Goal: Task Accomplishment & Management: Complete application form

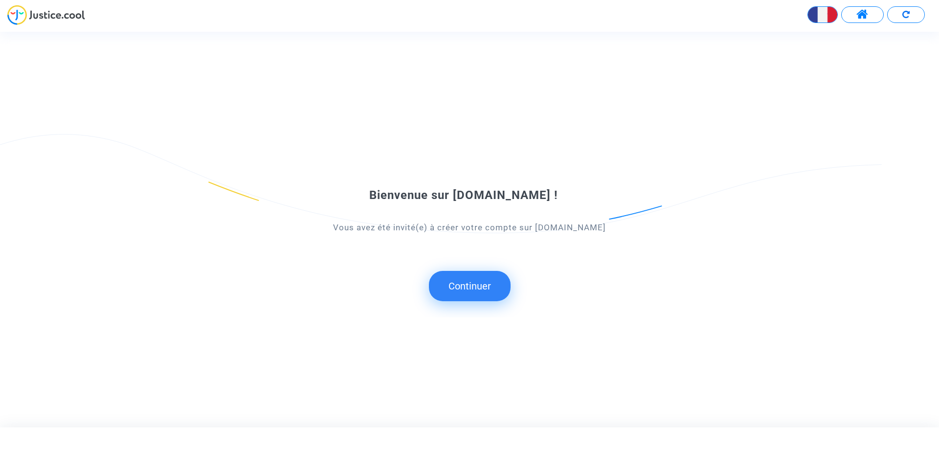
click at [451, 288] on button "Continuer" at bounding box center [470, 286] width 82 height 30
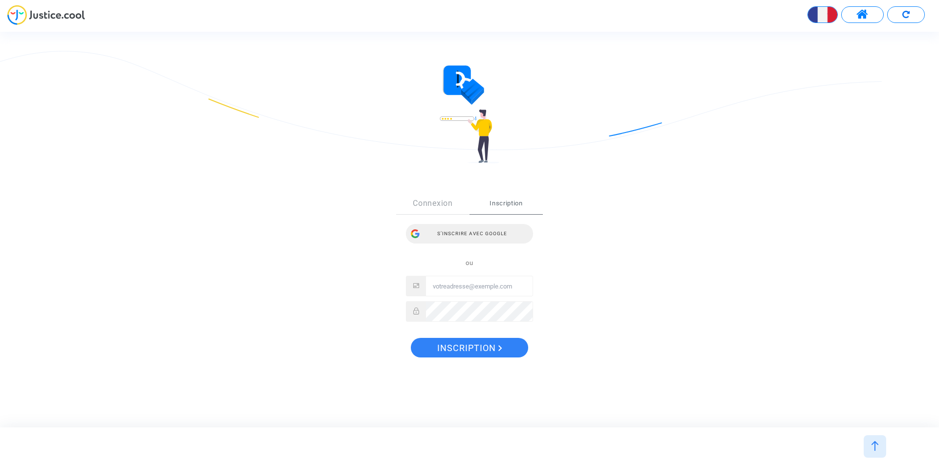
click at [448, 233] on div "S’inscrire avec Google" at bounding box center [469, 234] width 127 height 20
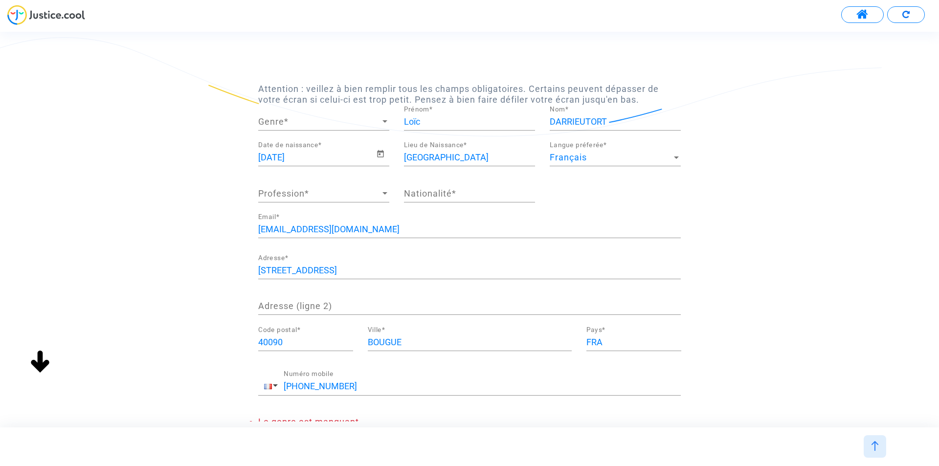
click at [385, 120] on div at bounding box center [384, 122] width 9 height 10
click at [318, 149] on span "Monsieur" at bounding box center [323, 148] width 131 height 26
click at [299, 196] on span "Profession" at bounding box center [319, 194] width 122 height 10
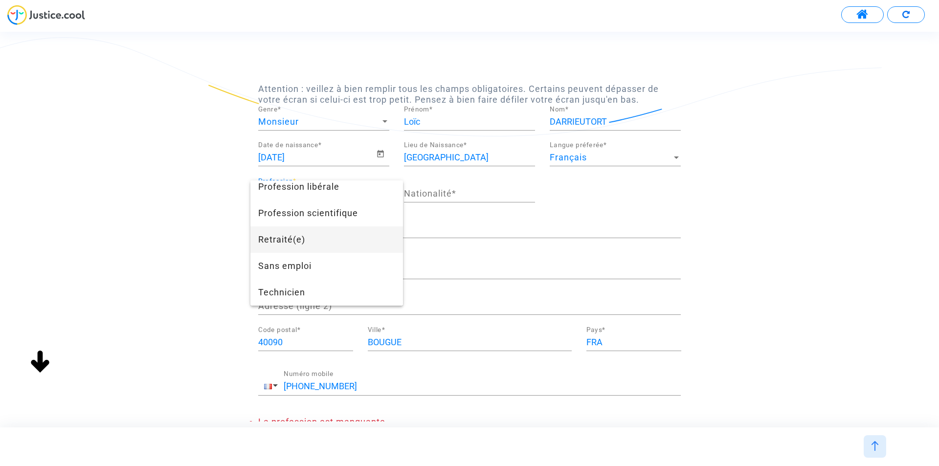
scroll to position [922, 0]
click at [332, 289] on span "Technicien" at bounding box center [326, 292] width 137 height 26
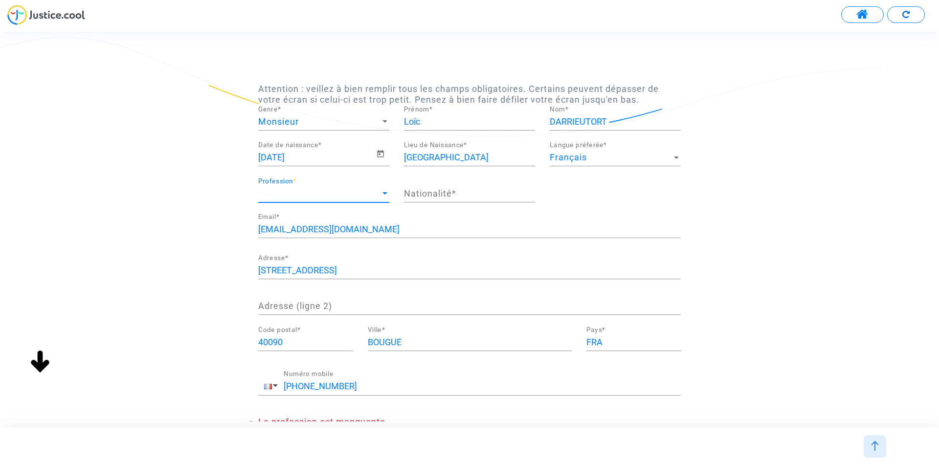
scroll to position [818, 0]
click at [482, 196] on input "Nationalité *" at bounding box center [469, 194] width 131 height 10
click at [407, 195] on input "Nationalité *" at bounding box center [469, 194] width 131 height 10
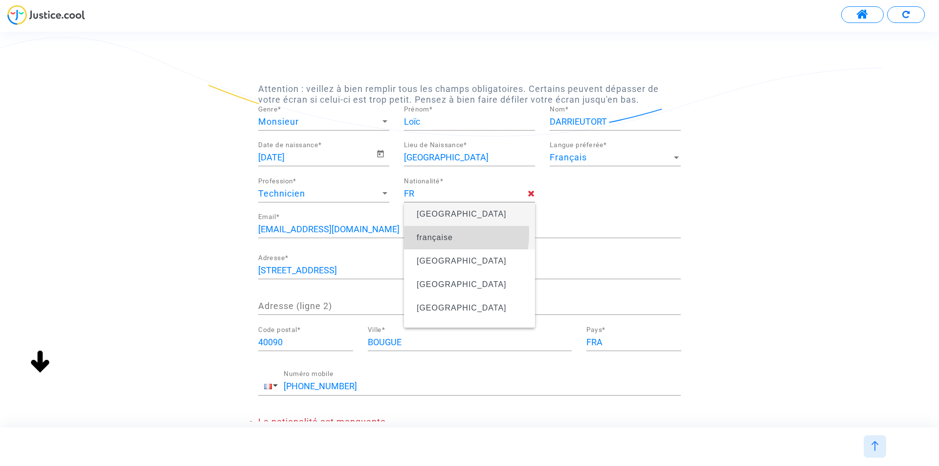
click at [435, 234] on span "française" at bounding box center [434, 237] width 36 height 8
type input "française"
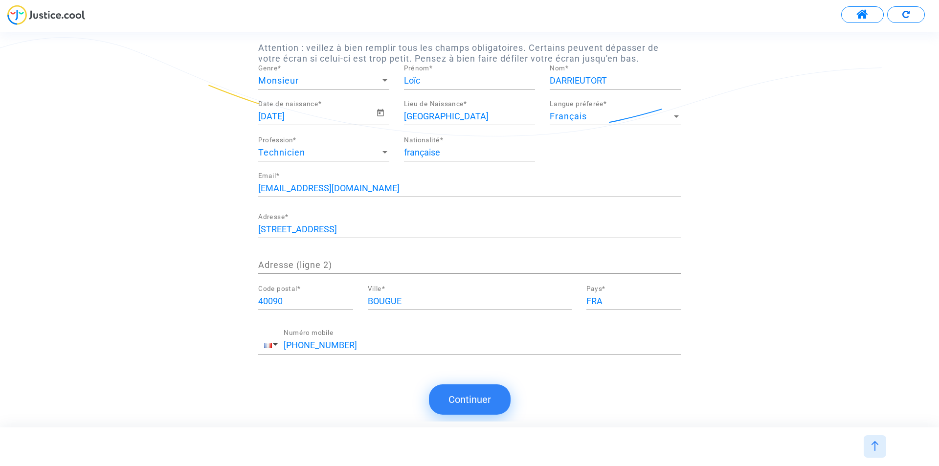
scroll to position [11, 0]
click at [461, 391] on button "Continuer" at bounding box center [470, 397] width 82 height 30
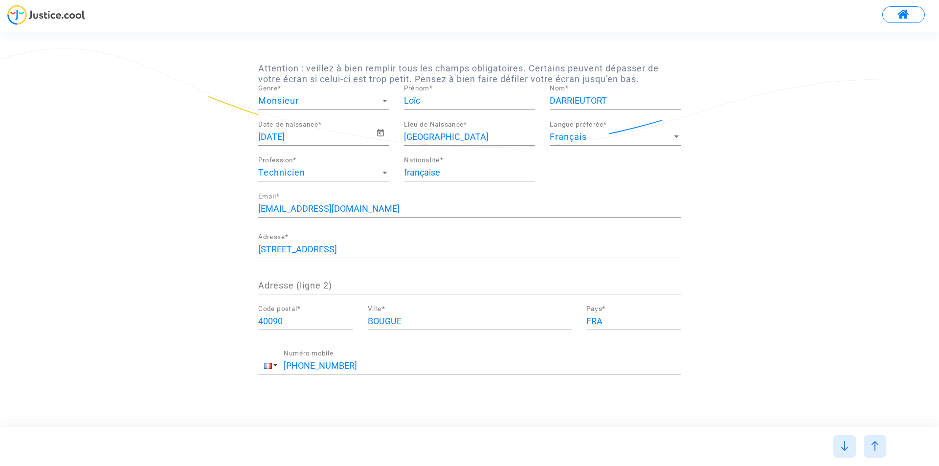
scroll to position [0, 0]
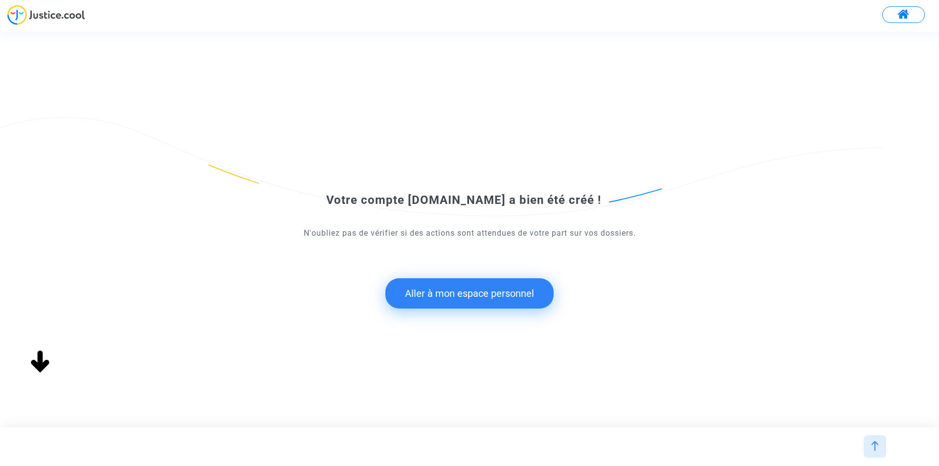
click at [453, 298] on button "Aller à mon espace personnel" at bounding box center [469, 293] width 168 height 30
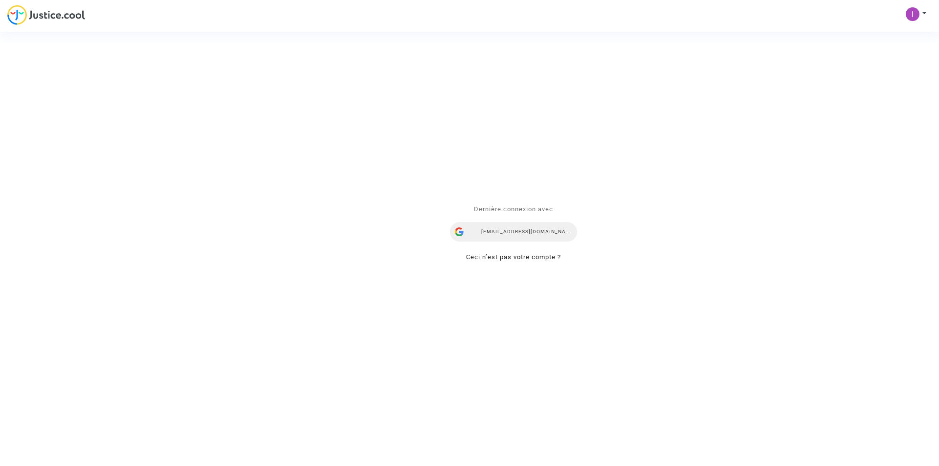
click at [496, 232] on div "darrieutort.loic@gmail.com" at bounding box center [513, 232] width 127 height 20
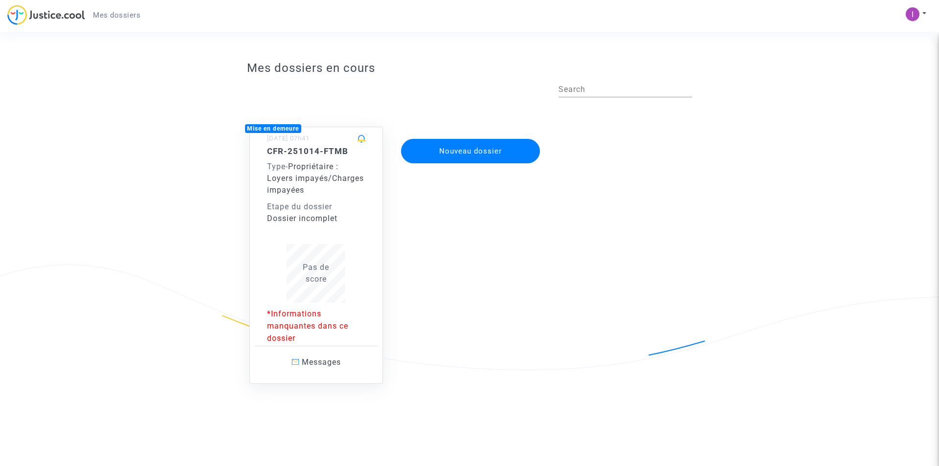
click at [347, 199] on div "CFR-251014-FTMB Type - Propriétaire : Loyers impayés/Charges impayées Etape du …" at bounding box center [316, 185] width 99 height 78
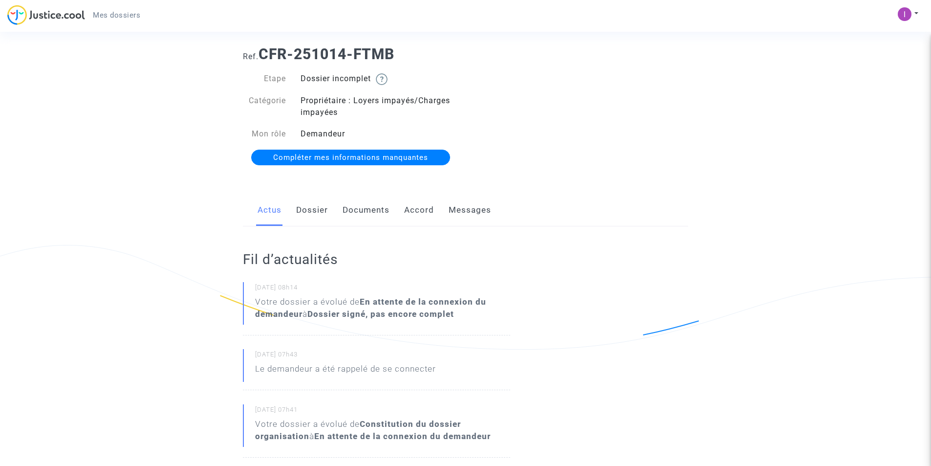
scroll to position [49, 0]
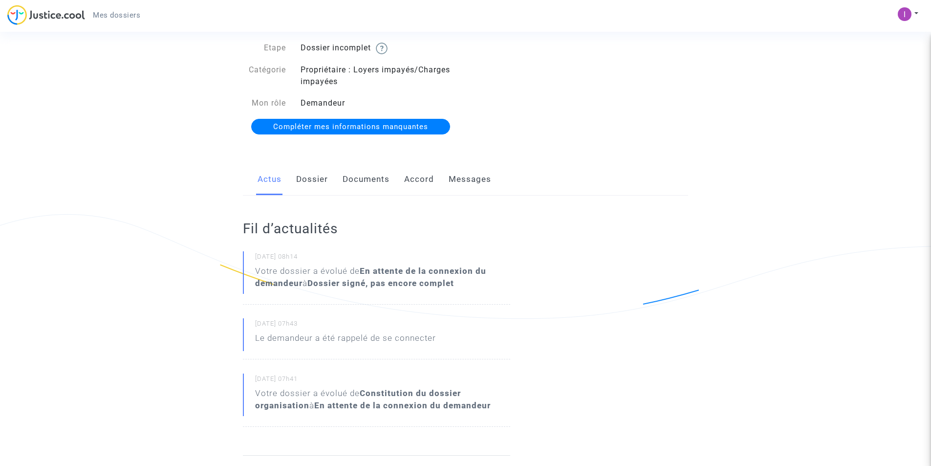
click at [323, 128] on span "Compléter mes informations manquantes" at bounding box center [350, 126] width 155 height 9
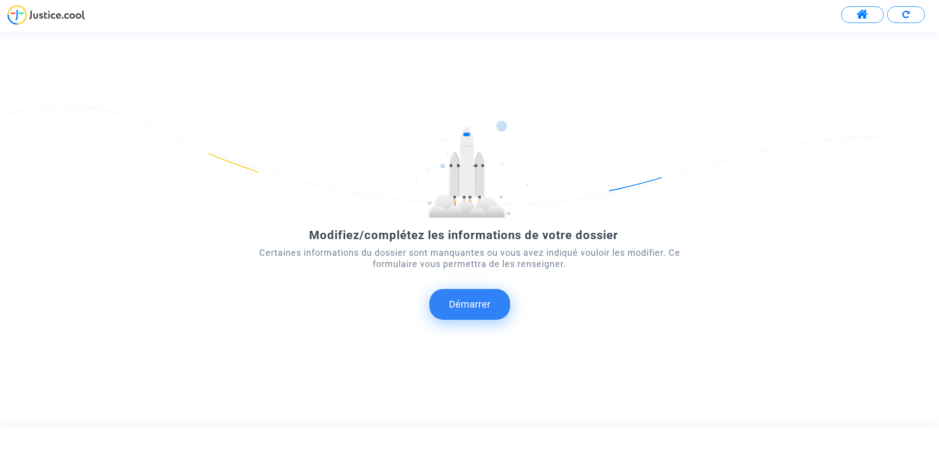
click at [480, 311] on button "Démarrer" at bounding box center [469, 304] width 81 height 30
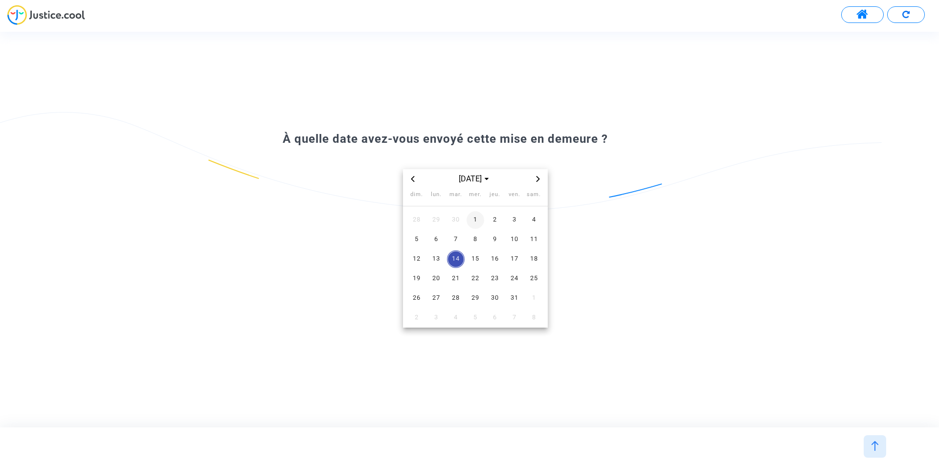
click at [477, 216] on span "1" at bounding box center [475, 220] width 18 height 18
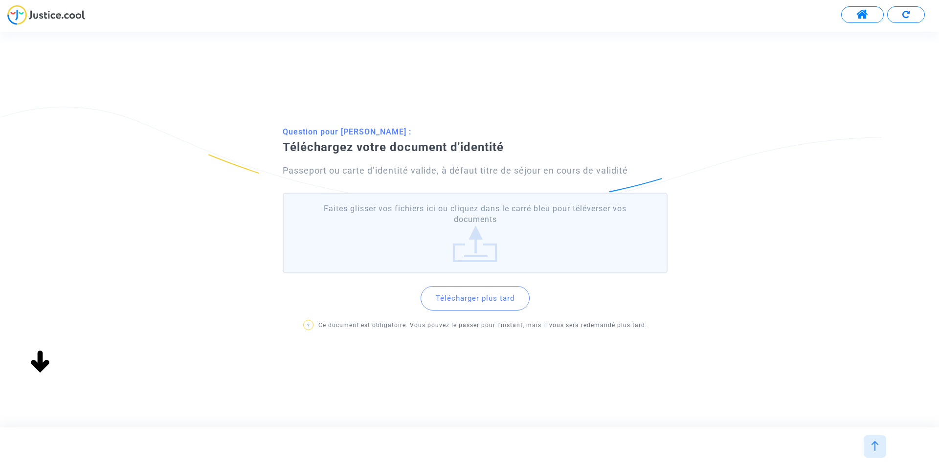
click at [477, 298] on button "Télécharger plus tard" at bounding box center [474, 298] width 109 height 24
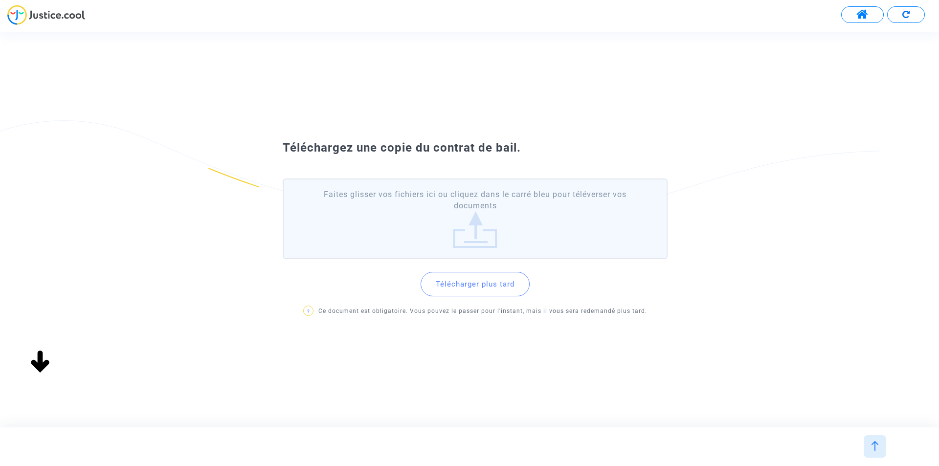
click at [468, 283] on button "Télécharger plus tard" at bounding box center [474, 284] width 109 height 24
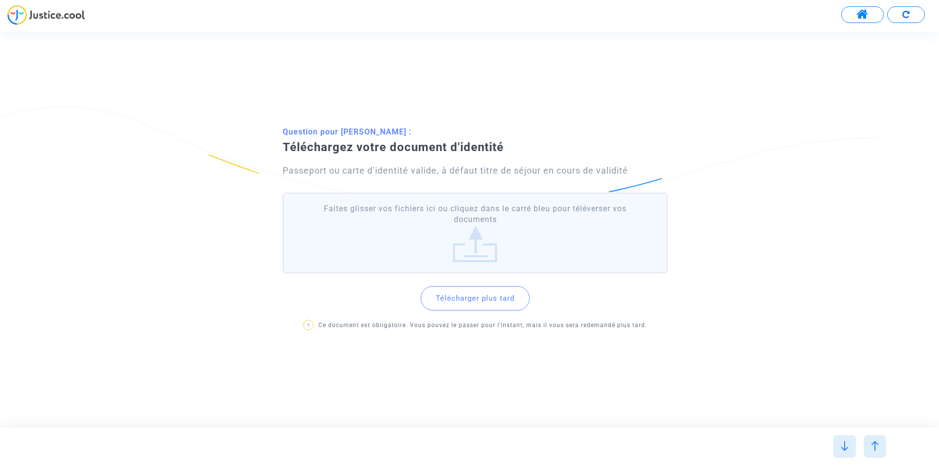
click at [453, 239] on label "Faites glisser vos fichiers ici ou cliquez dans le carré bleu pour téléverser v…" at bounding box center [475, 233] width 385 height 81
click at [0, 0] on input "Faites glisser vos fichiers ici ou cliquez dans le carré bleu pour téléverser v…" at bounding box center [0, 0] width 0 height 0
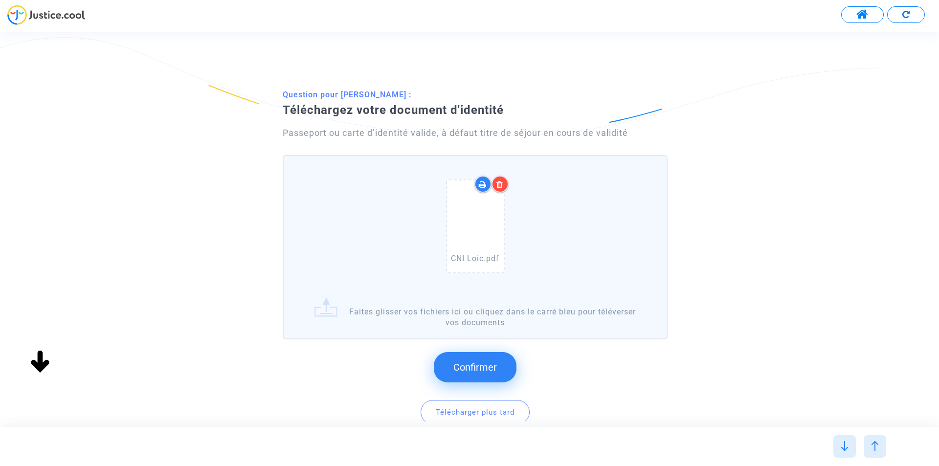
click at [486, 362] on span "Confirmer" at bounding box center [475, 367] width 44 height 12
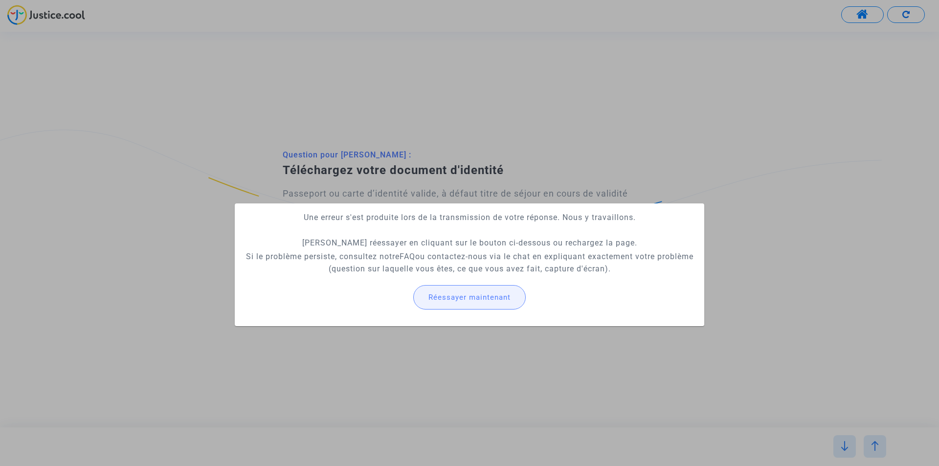
click at [438, 300] on span "Réessayer maintenant" at bounding box center [469, 297] width 82 height 9
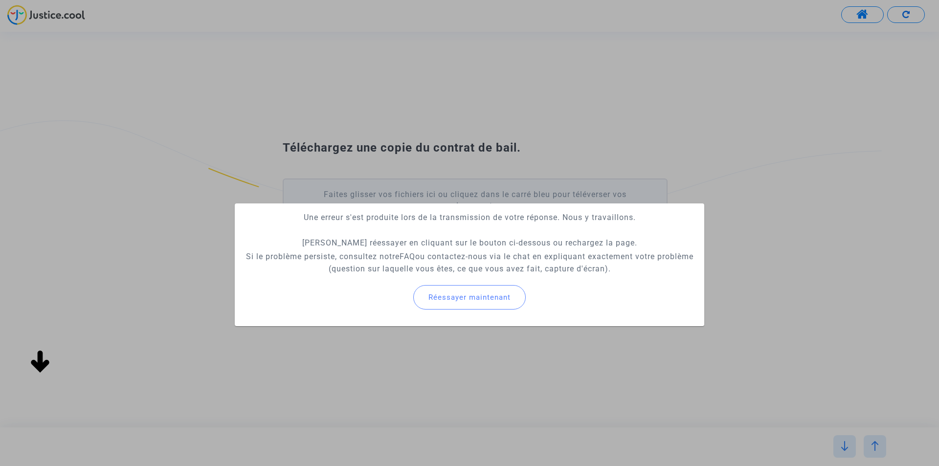
click at [610, 131] on div at bounding box center [469, 233] width 939 height 466
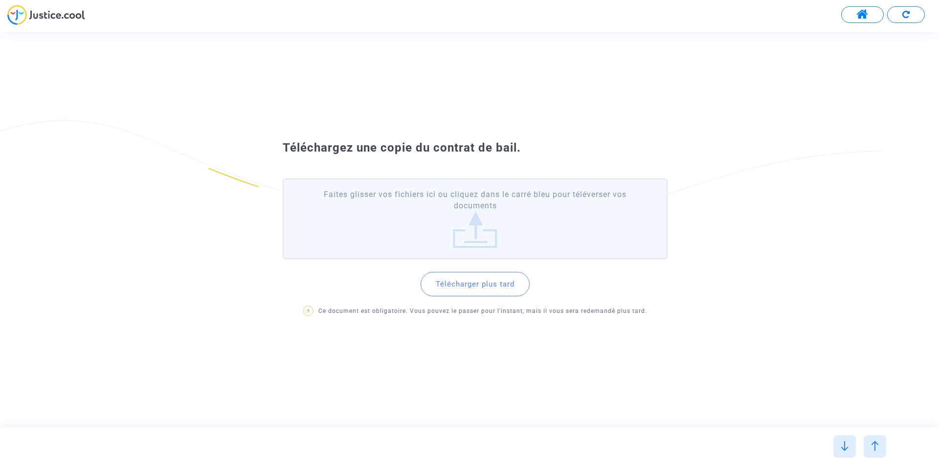
click at [470, 228] on label "Faites glisser vos fichiers ici ou cliquez dans le carré bleu pour téléverser v…" at bounding box center [475, 218] width 385 height 81
click at [0, 0] on input "Faites glisser vos fichiers ici ou cliquez dans le carré bleu pour téléverser v…" at bounding box center [0, 0] width 0 height 0
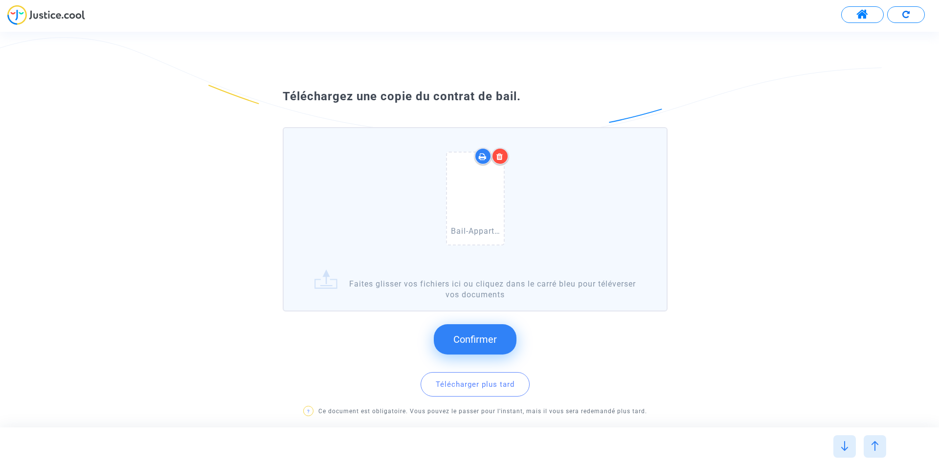
click at [464, 337] on span "Confirmer" at bounding box center [475, 339] width 44 height 12
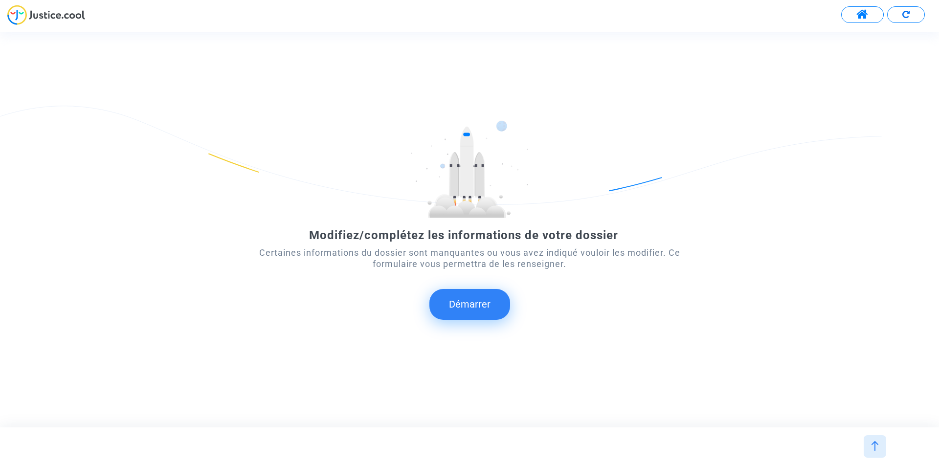
click at [454, 300] on button "Démarrer" at bounding box center [469, 304] width 81 height 30
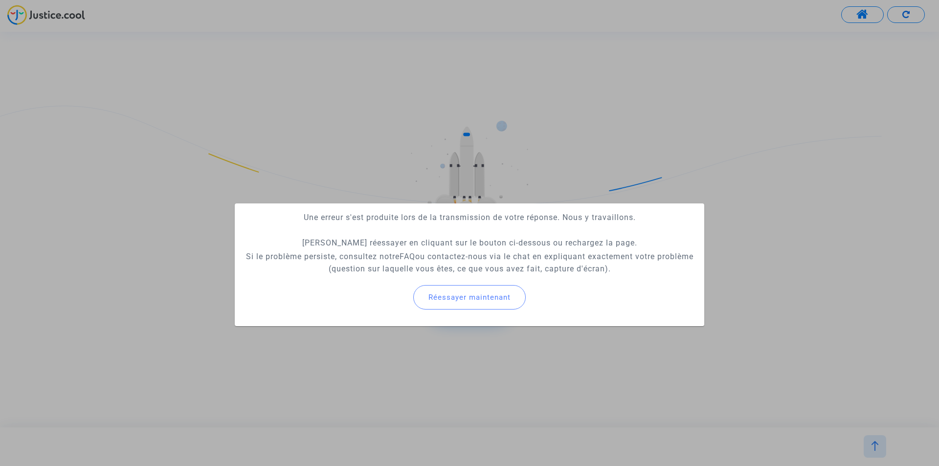
click at [735, 258] on div at bounding box center [469, 233] width 939 height 466
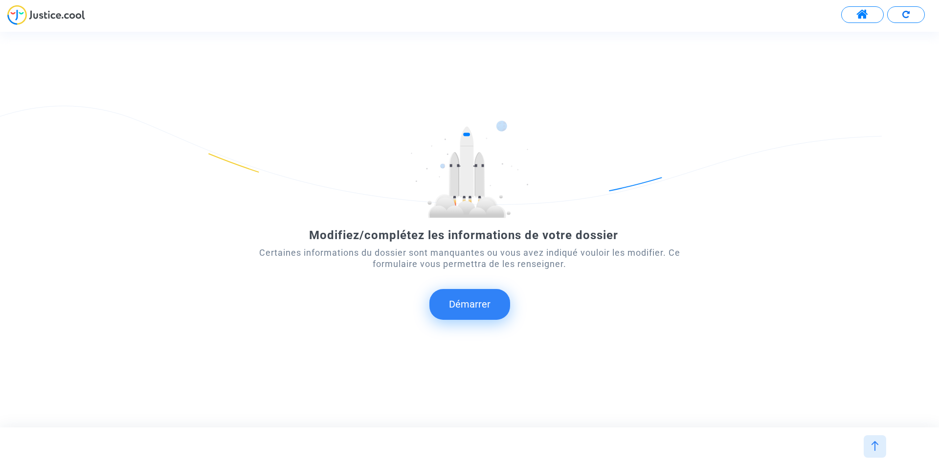
click at [488, 303] on button "Démarrer" at bounding box center [469, 304] width 81 height 30
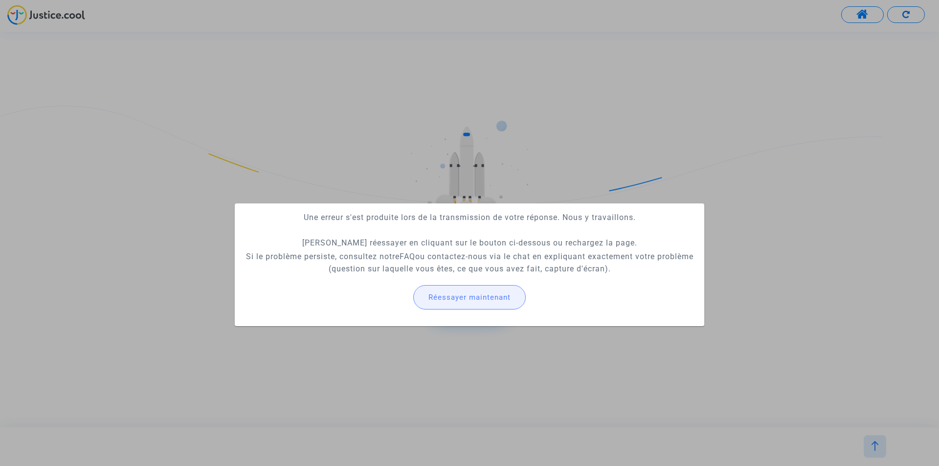
click at [472, 297] on span "Réessayer maintenant" at bounding box center [469, 297] width 82 height 9
click at [461, 302] on button "Réessayer maintenant" at bounding box center [469, 297] width 112 height 24
click at [469, 140] on div at bounding box center [469, 233] width 939 height 466
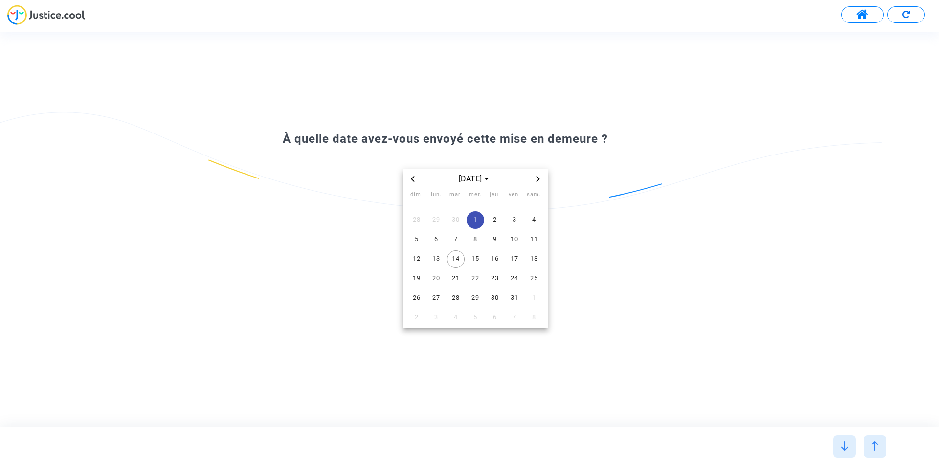
click at [863, 14] on span at bounding box center [862, 14] width 12 height 13
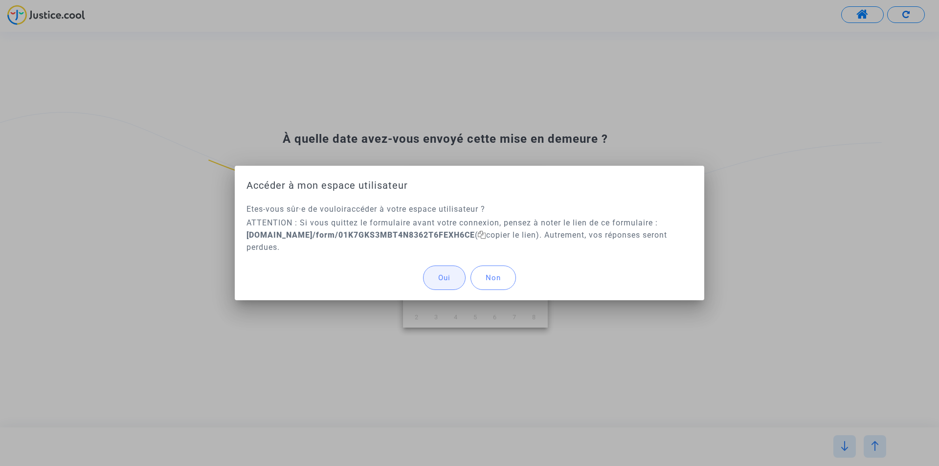
click at [438, 276] on span "Oui" at bounding box center [444, 277] width 12 height 9
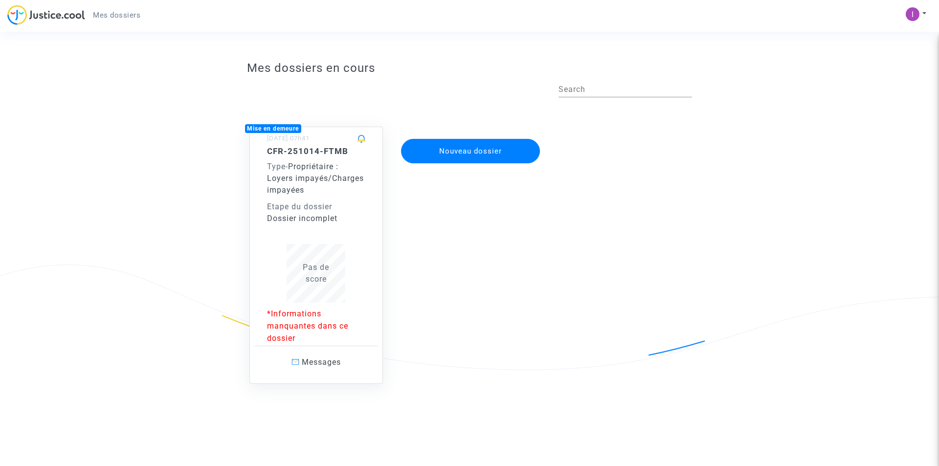
click at [337, 214] on div "Dossier incomplet" at bounding box center [316, 219] width 99 height 12
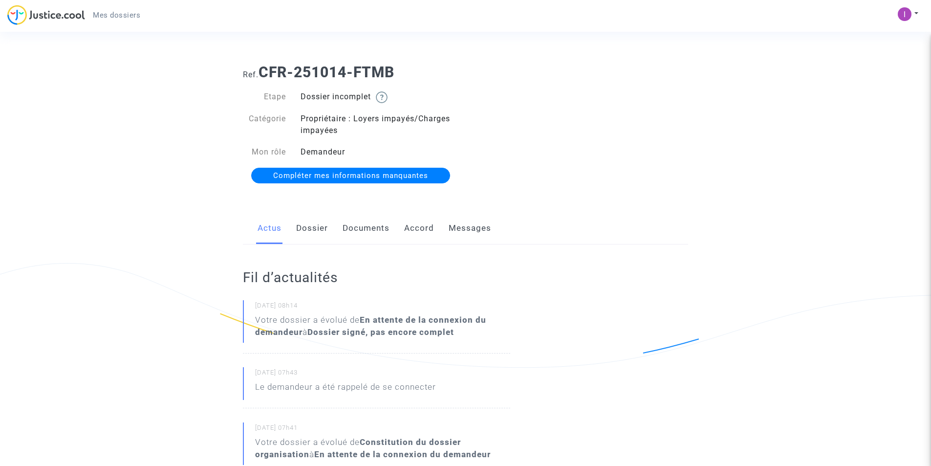
scroll to position [49, 0]
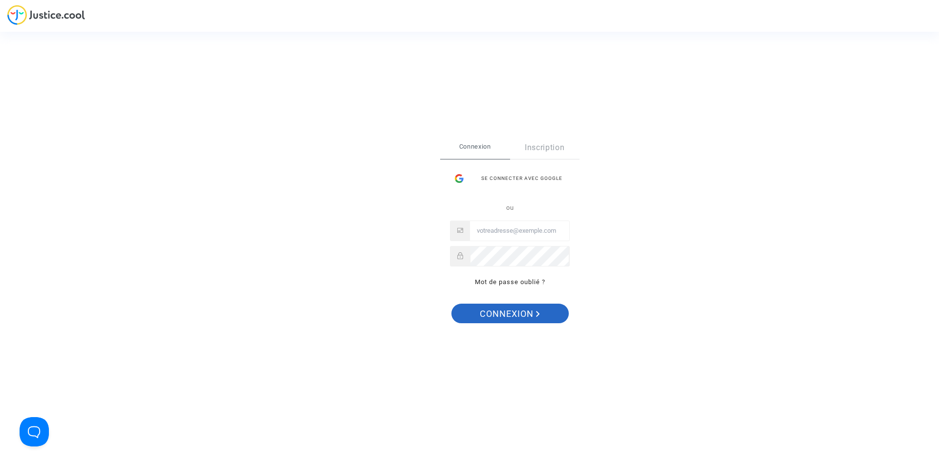
click at [518, 311] on span "Connexion" at bounding box center [510, 314] width 60 height 21
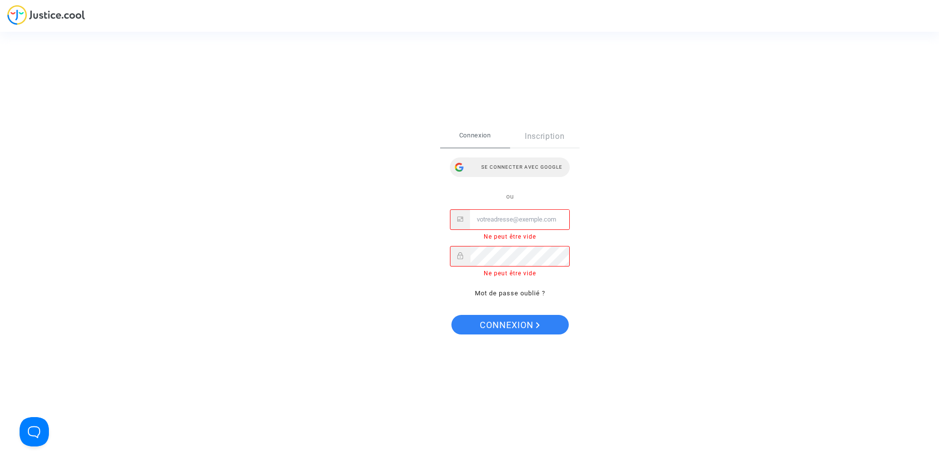
click at [515, 164] on div "Se connecter avec Google" at bounding box center [510, 167] width 120 height 20
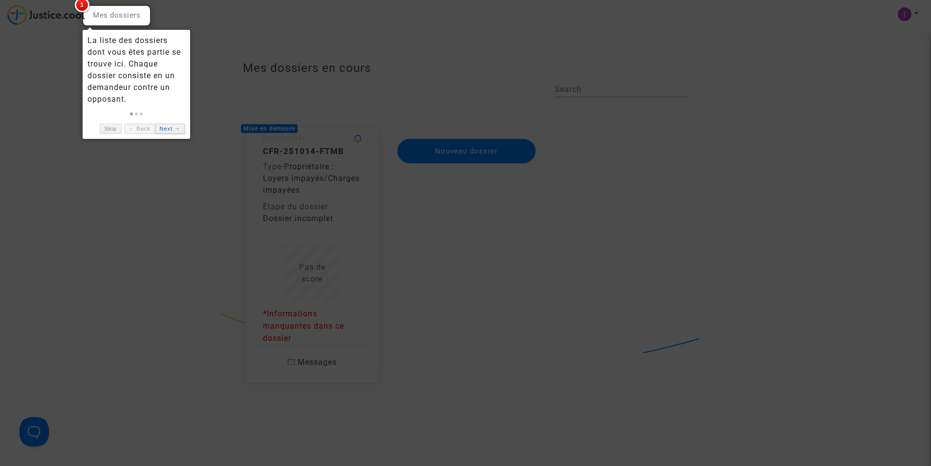
click at [174, 129] on link "Next →" at bounding box center [170, 129] width 30 height 10
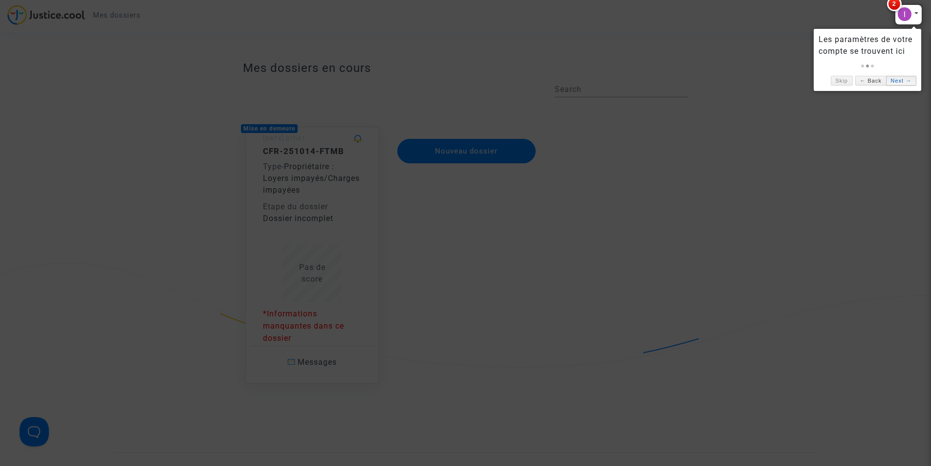
click at [896, 80] on link "Next →" at bounding box center [901, 81] width 30 height 10
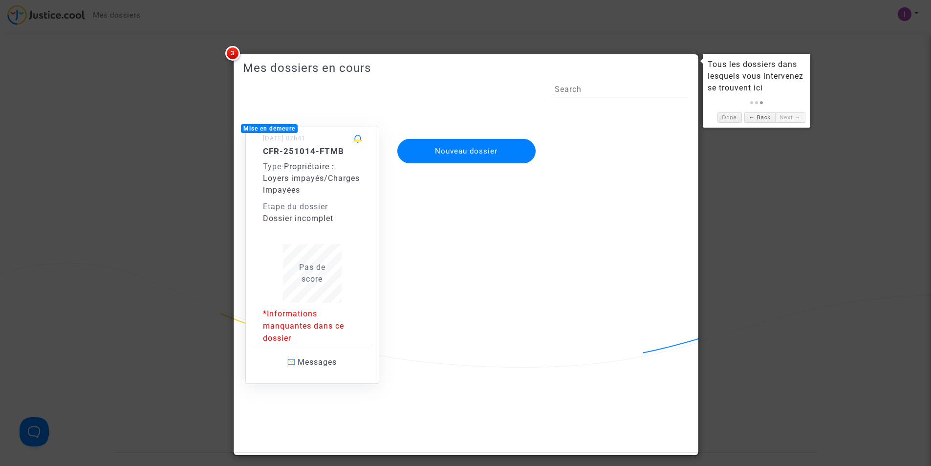
click at [768, 216] on div at bounding box center [465, 233] width 931 height 466
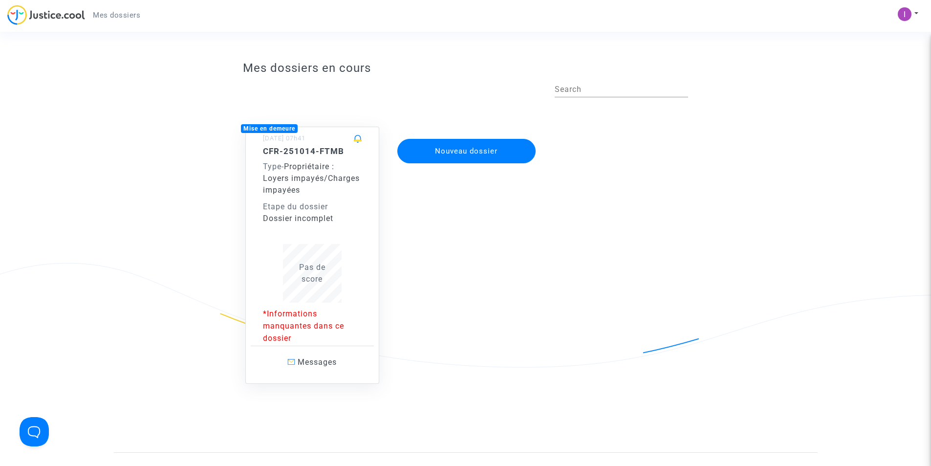
click at [300, 190] on span "Propriétaire : Loyers impayés/Charges impayées" at bounding box center [311, 178] width 97 height 33
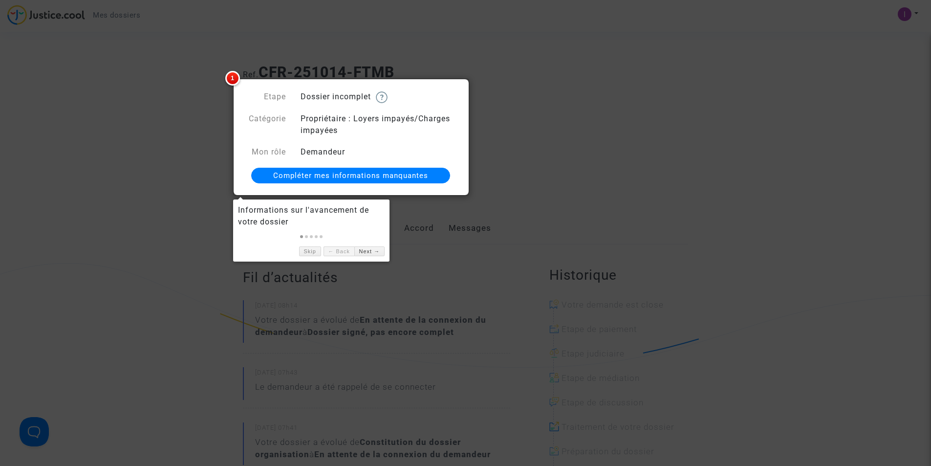
click at [372, 177] on span "Compléter mes informations manquantes" at bounding box center [350, 175] width 155 height 9
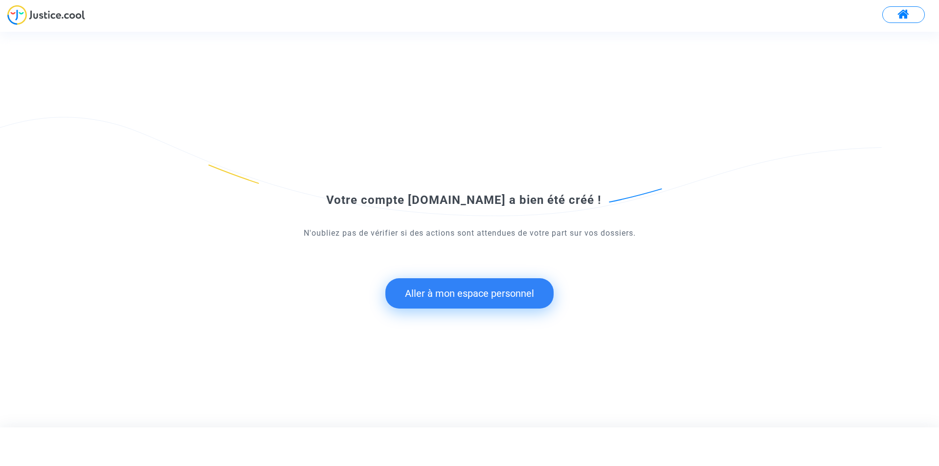
click at [437, 298] on button "Aller à mon espace personnel" at bounding box center [469, 293] width 168 height 30
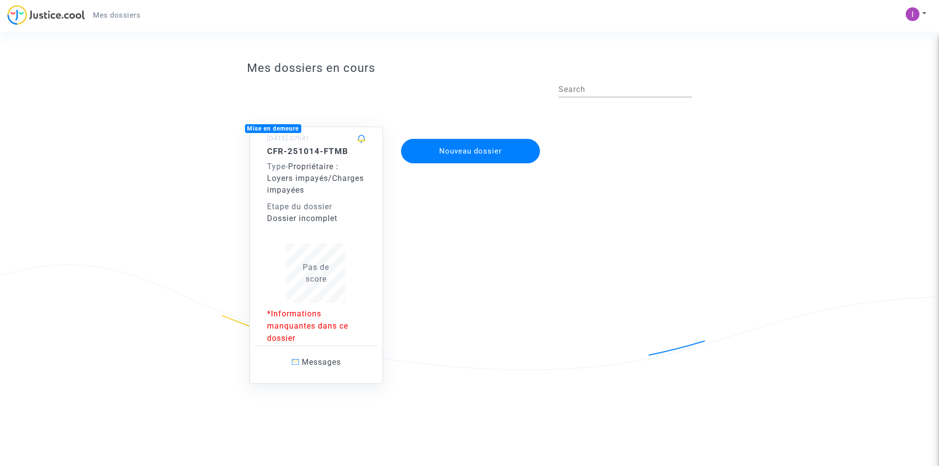
click at [316, 197] on div "CFR-251014-FTMB Type - Propriétaire : Loyers impayés/Charges impayées Etape du …" at bounding box center [316, 185] width 99 height 78
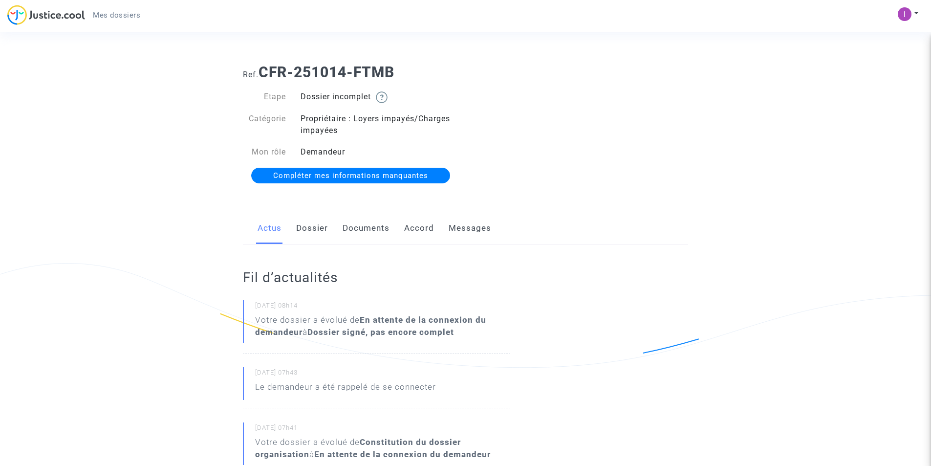
click at [305, 225] on link "Dossier" at bounding box center [312, 228] width 32 height 32
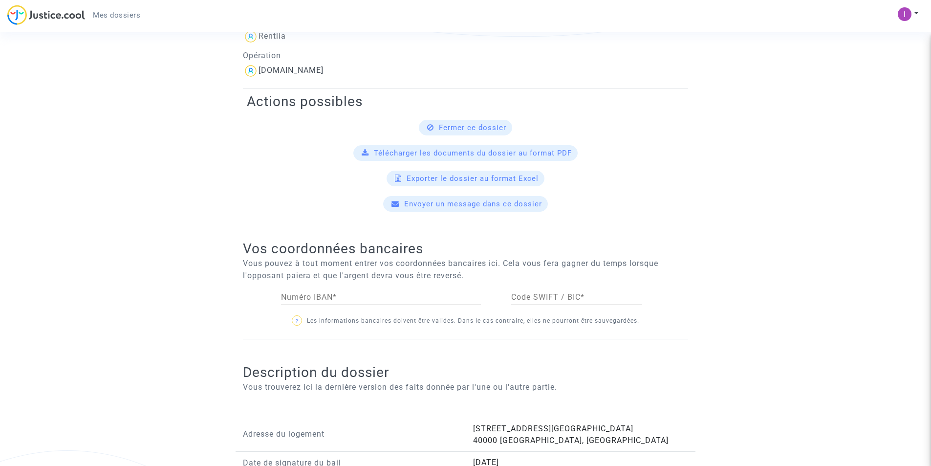
scroll to position [141, 0]
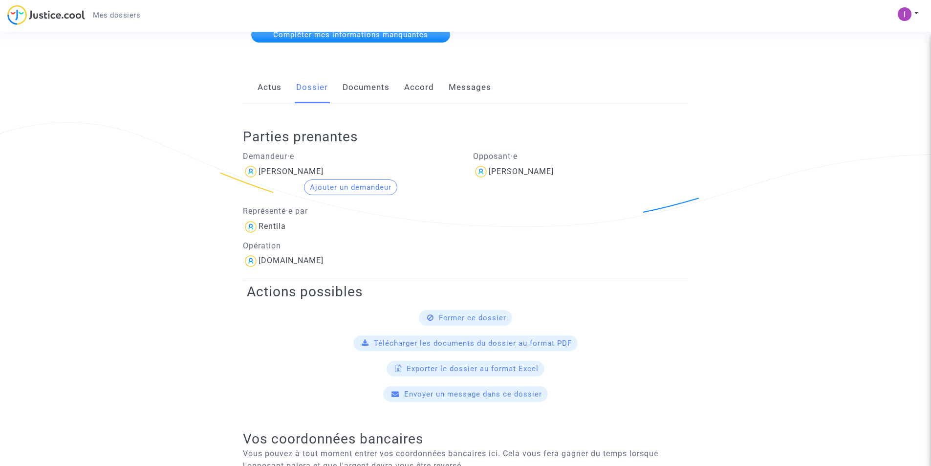
click at [368, 85] on link "Documents" at bounding box center [366, 87] width 47 height 32
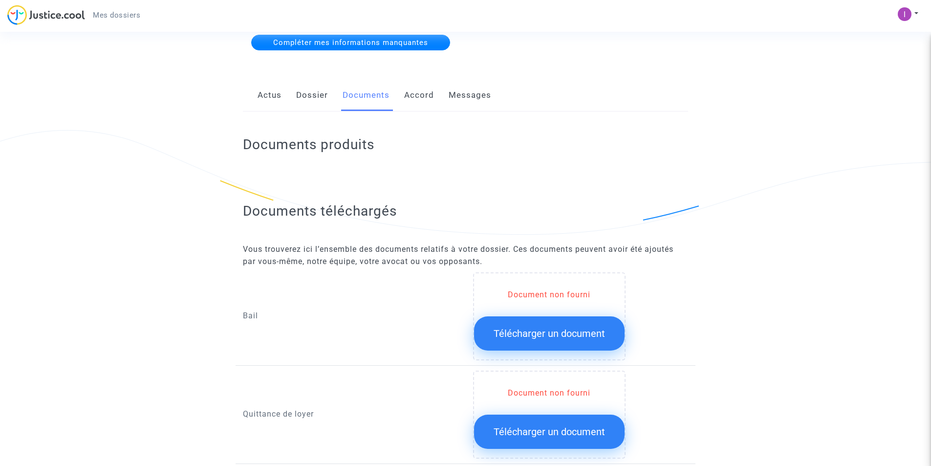
scroll to position [147, 0]
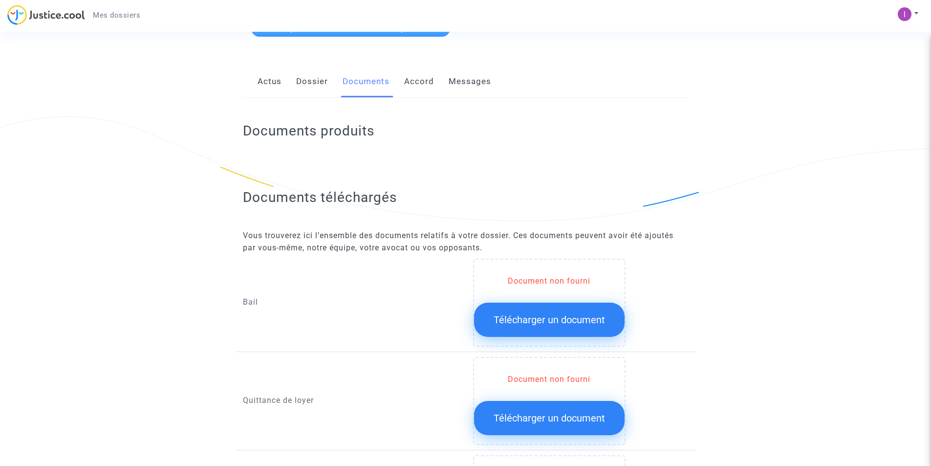
click at [513, 320] on span "Télécharger un document" at bounding box center [549, 320] width 111 height 12
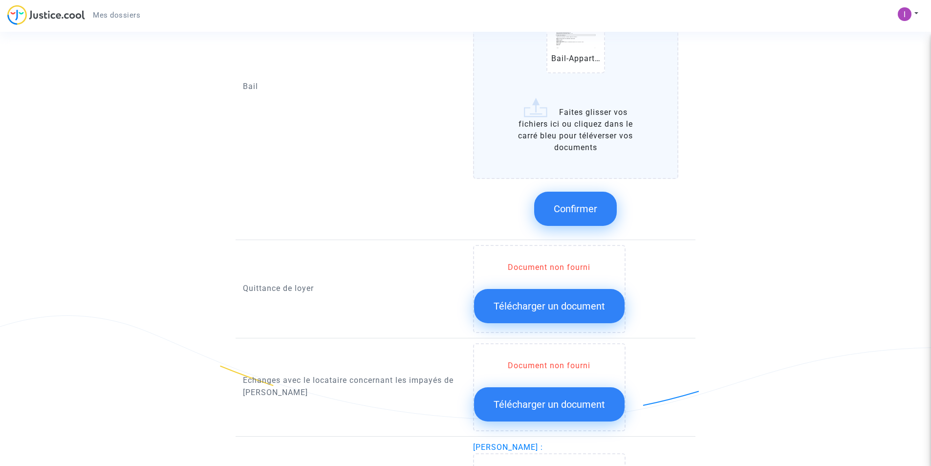
scroll to position [489, 0]
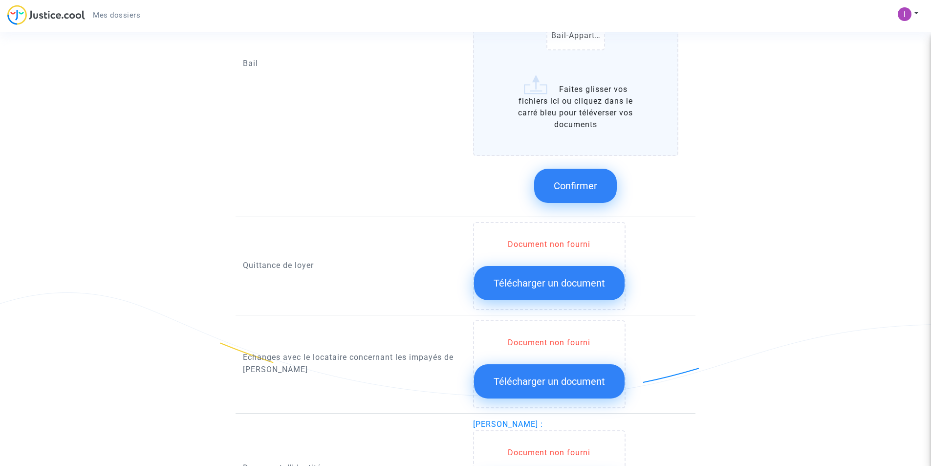
click at [521, 280] on span "Télécharger un document" at bounding box center [549, 283] width 111 height 12
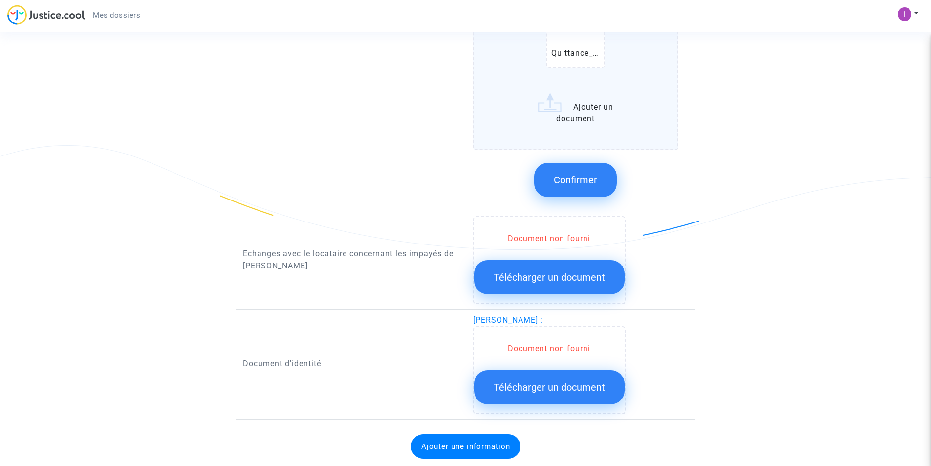
scroll to position [1181, 0]
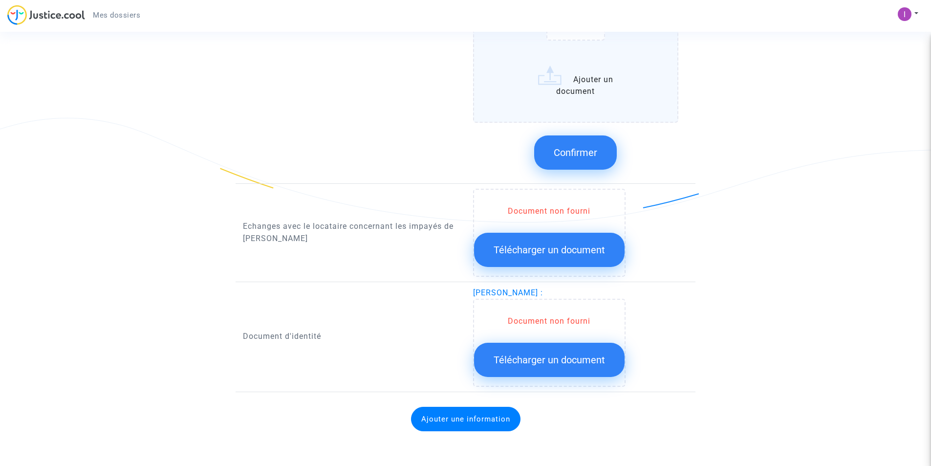
click at [571, 156] on span "Confirmer" at bounding box center [576, 153] width 44 height 12
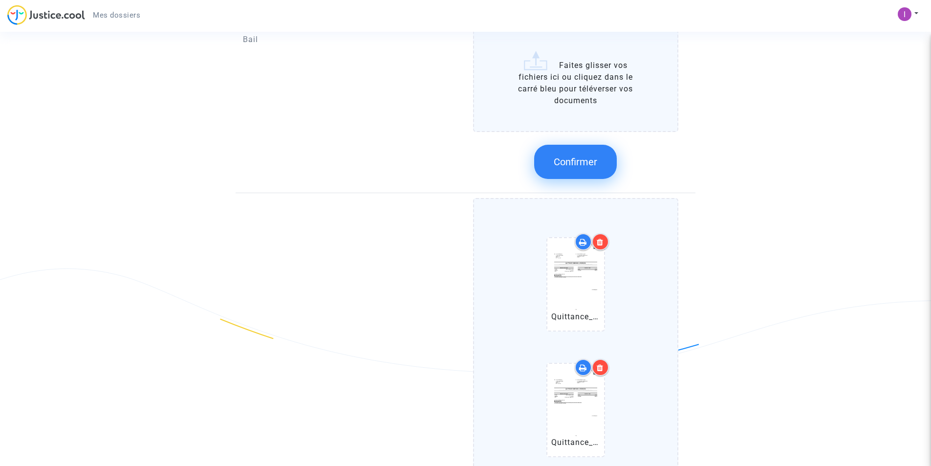
scroll to position [448, 0]
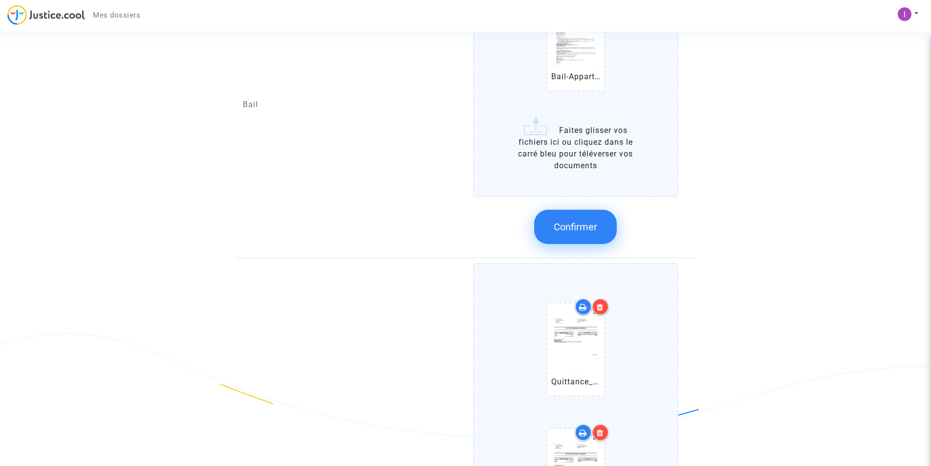
click at [574, 231] on span "Confirmer" at bounding box center [576, 227] width 44 height 12
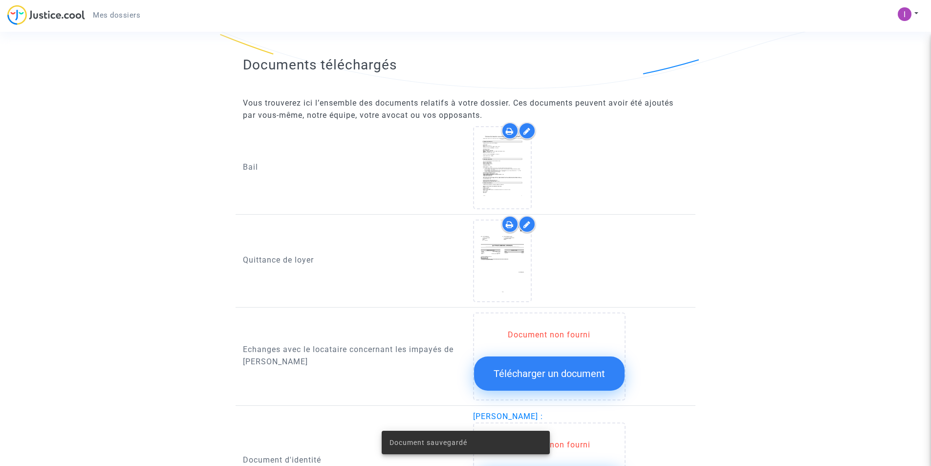
scroll to position [403, 0]
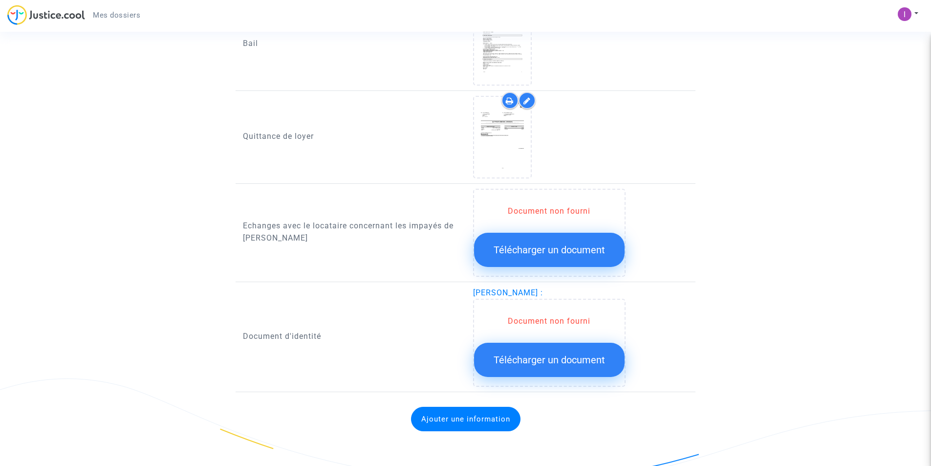
click at [559, 365] on span "Télécharger un document" at bounding box center [549, 360] width 111 height 12
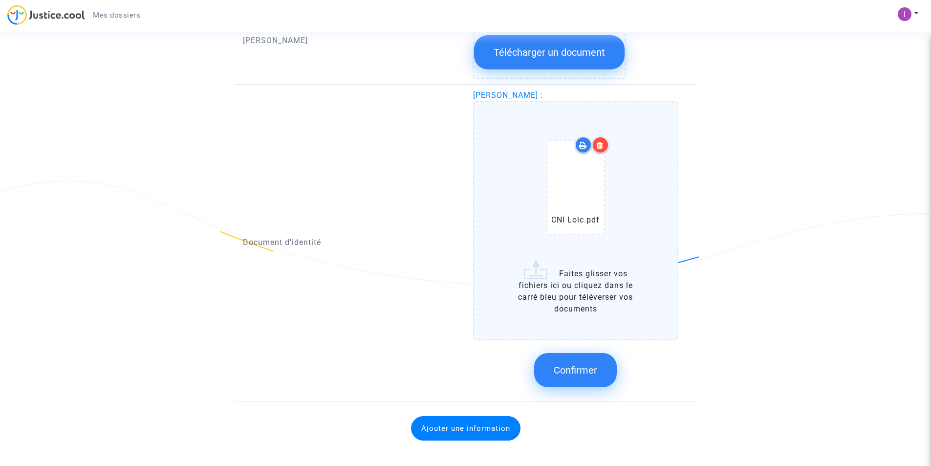
scroll to position [610, 0]
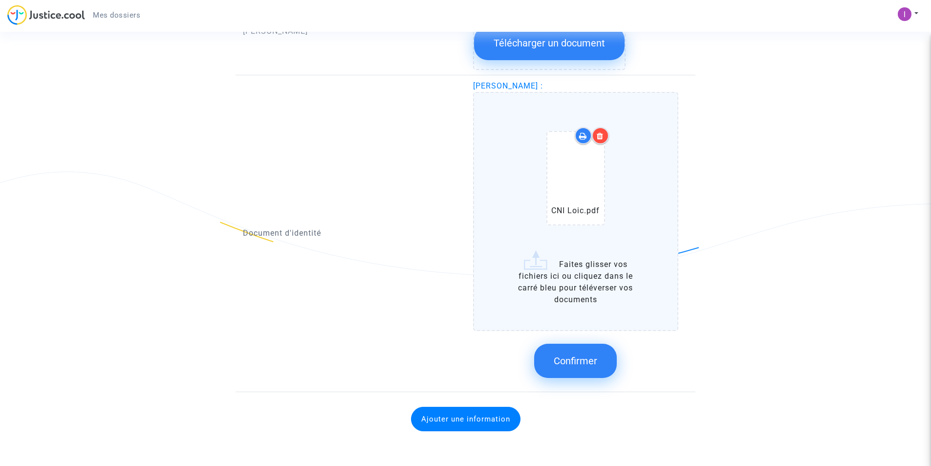
click at [575, 354] on button "Confirmer" at bounding box center [575, 361] width 83 height 34
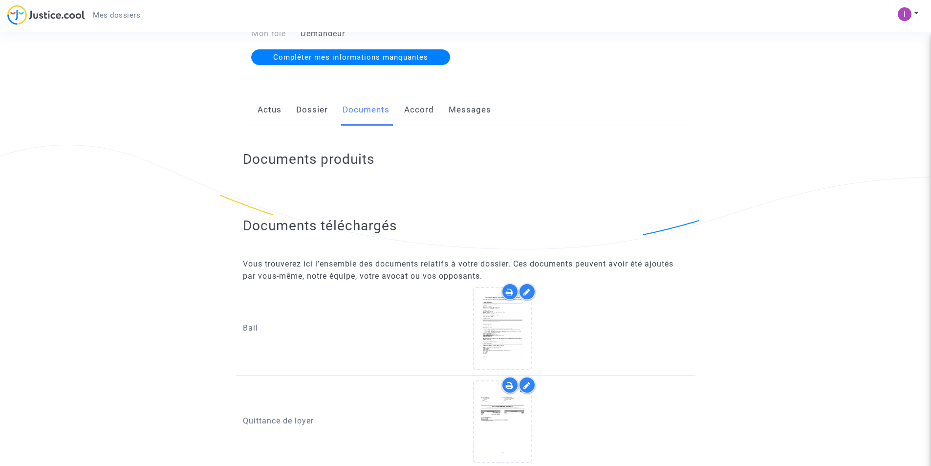
scroll to position [397, 0]
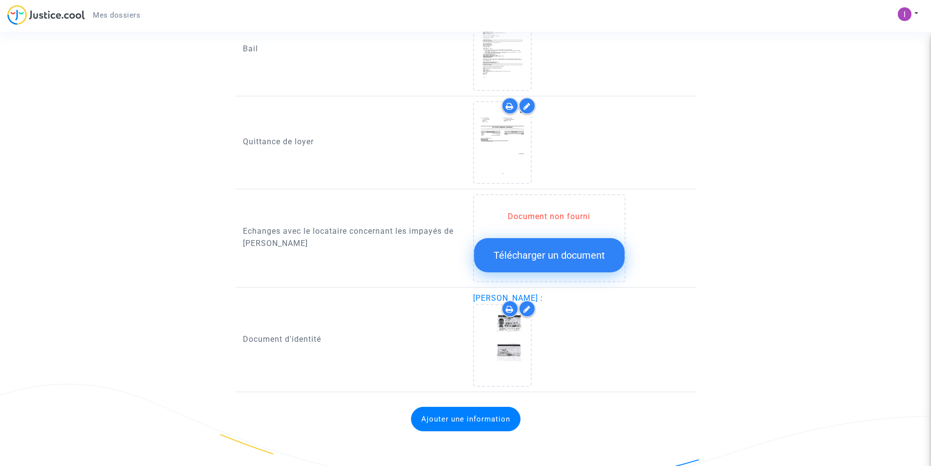
click at [566, 258] on span "Télécharger un document" at bounding box center [549, 255] width 111 height 12
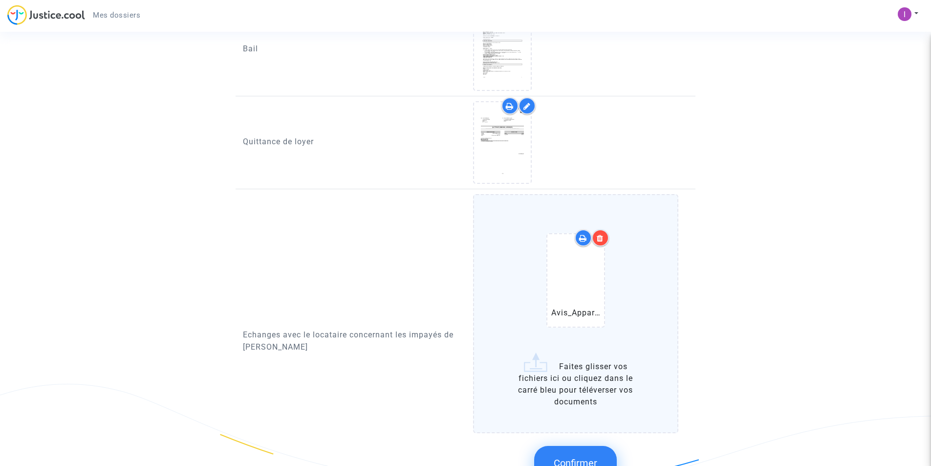
click at [584, 452] on button "Confirmer" at bounding box center [575, 463] width 83 height 34
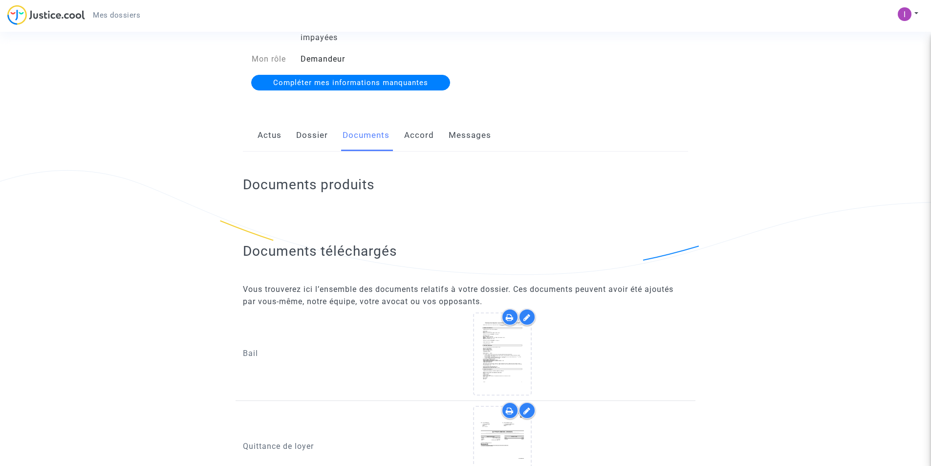
scroll to position [0, 0]
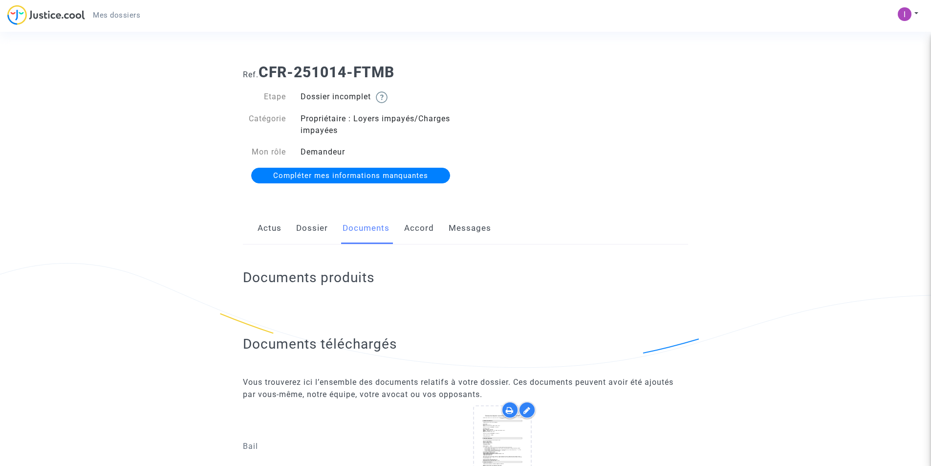
click at [416, 227] on link "Accord" at bounding box center [419, 228] width 30 height 32
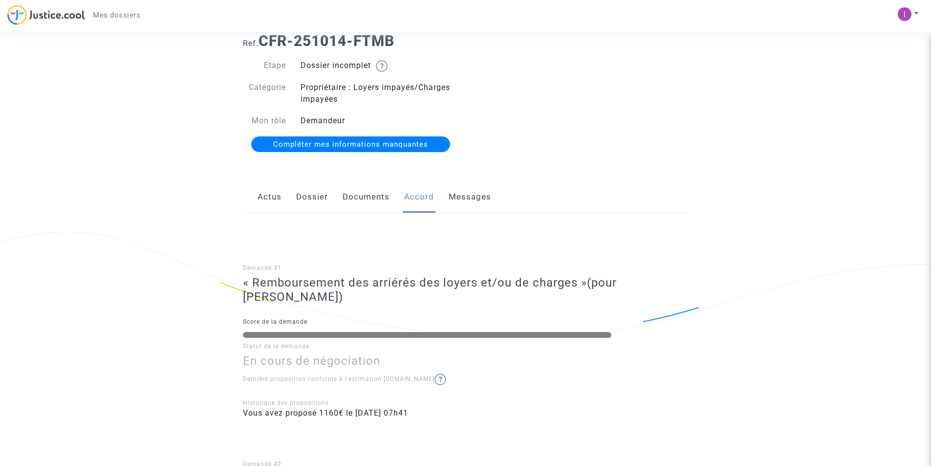
scroll to position [49, 0]
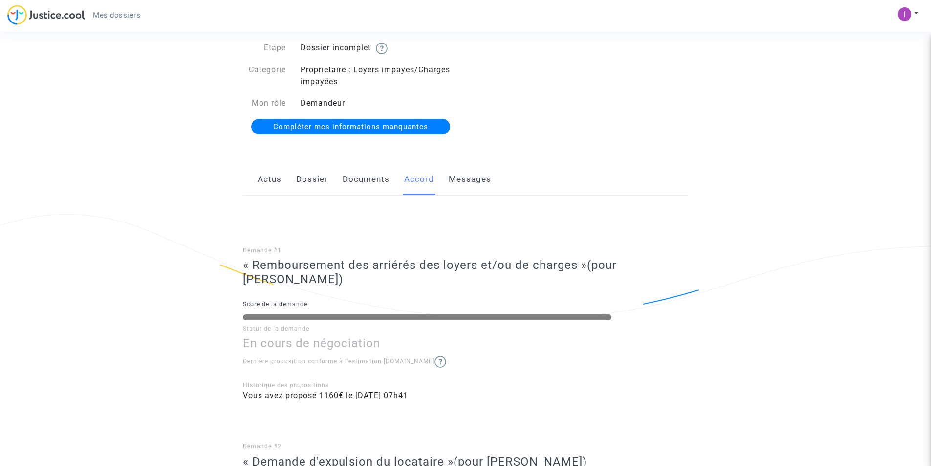
click at [270, 177] on link "Actus" at bounding box center [270, 179] width 24 height 32
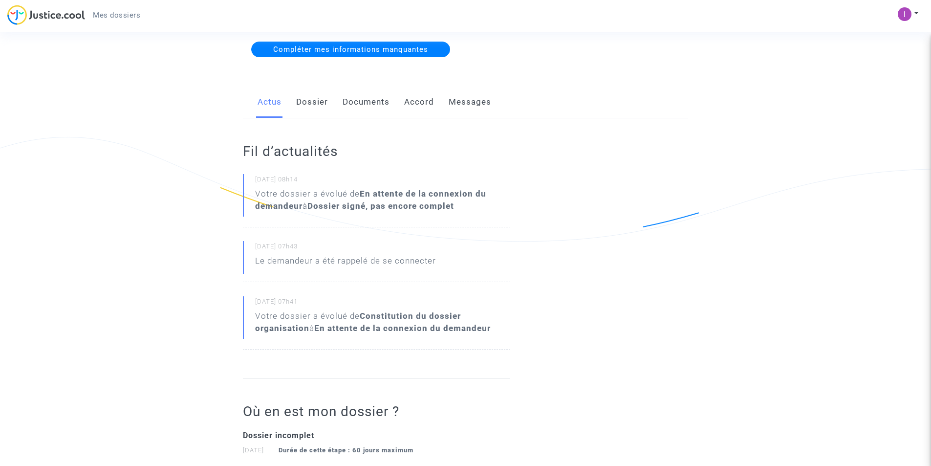
scroll to position [58, 0]
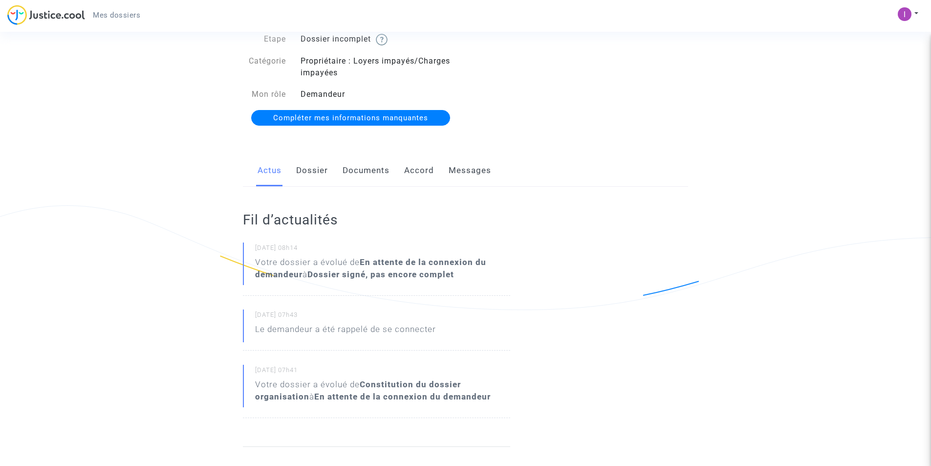
click at [353, 118] on span "Compléter mes informations manquantes" at bounding box center [350, 117] width 155 height 9
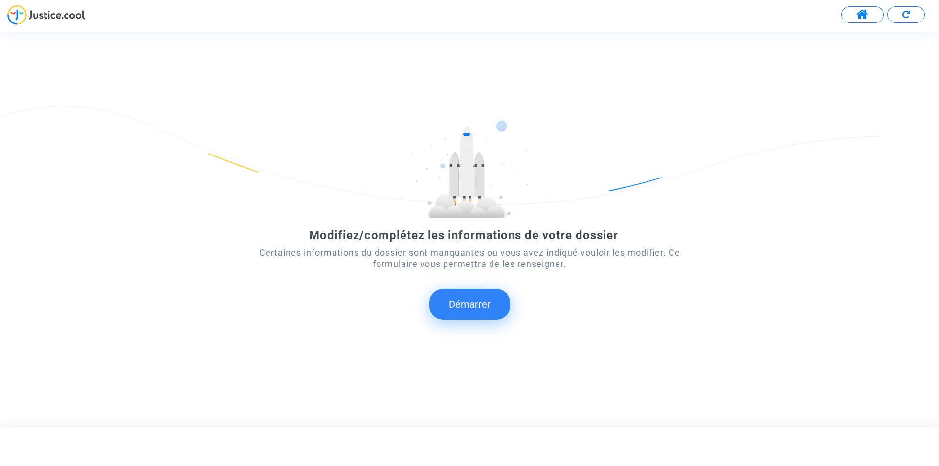
click at [441, 305] on button "Démarrer" at bounding box center [469, 304] width 81 height 30
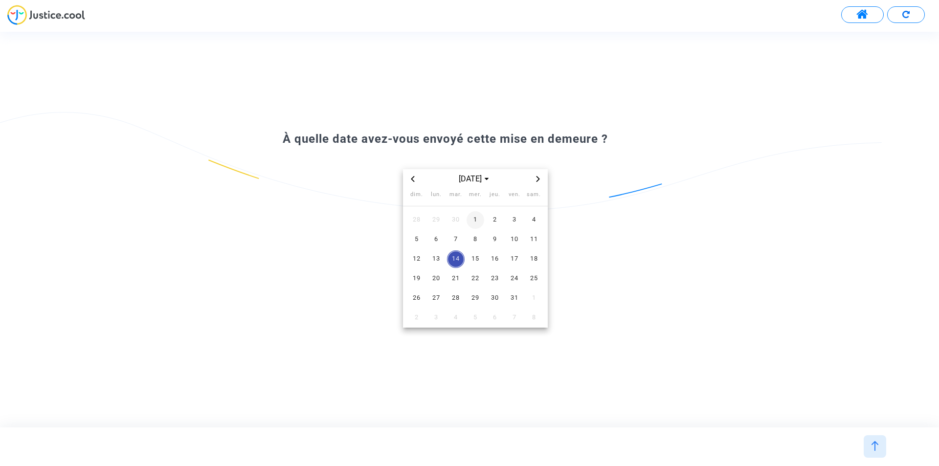
click at [472, 219] on span "1" at bounding box center [475, 220] width 18 height 18
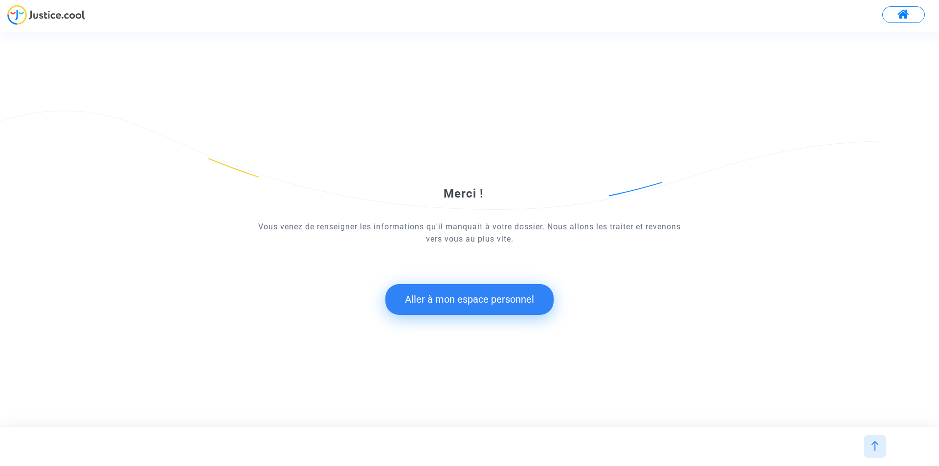
click at [496, 296] on button "Aller à mon espace personnel" at bounding box center [469, 299] width 168 height 30
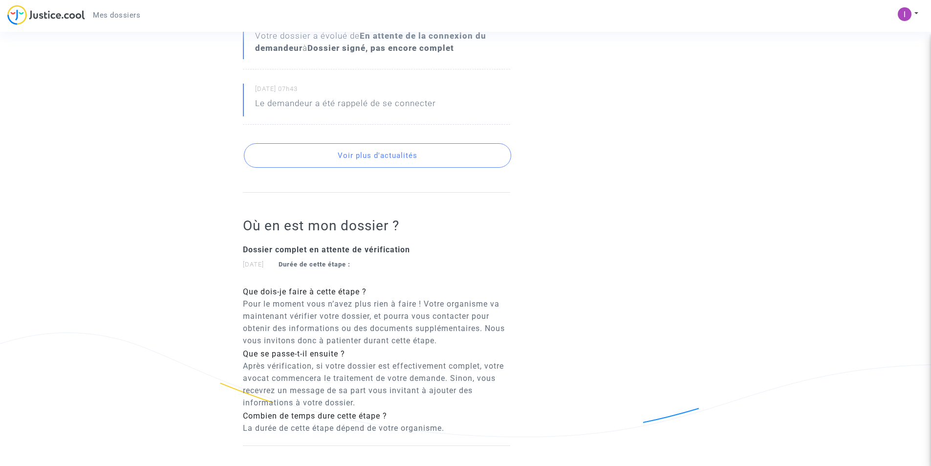
scroll to position [489, 0]
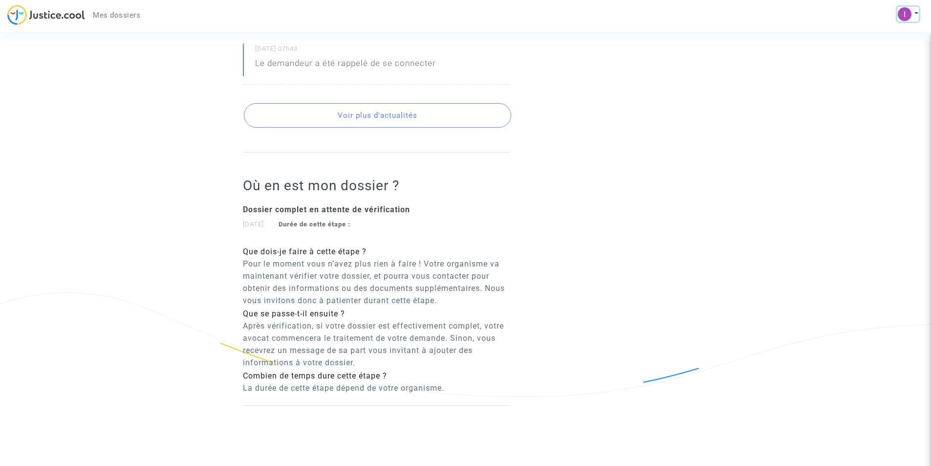
click at [907, 18] on img at bounding box center [905, 14] width 14 height 14
click at [886, 65] on link "Déconnexion" at bounding box center [879, 66] width 77 height 16
